Goal: Check status: Check status

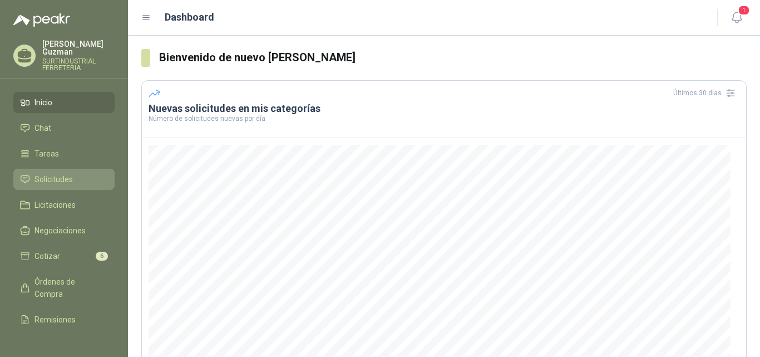
click at [43, 184] on span "Solicitudes" at bounding box center [53, 179] width 38 height 12
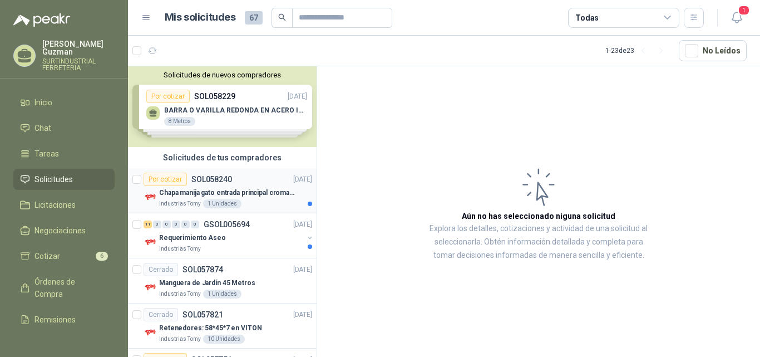
click at [245, 184] on div "Por cotizar SOL058240 [DATE]" at bounding box center [228, 178] width 169 height 13
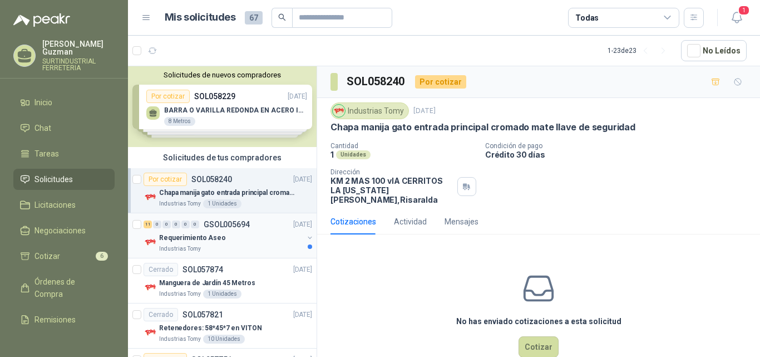
click at [235, 236] on div "Requerimiento Aseo" at bounding box center [231, 237] width 144 height 13
